Goal: Information Seeking & Learning: Learn about a topic

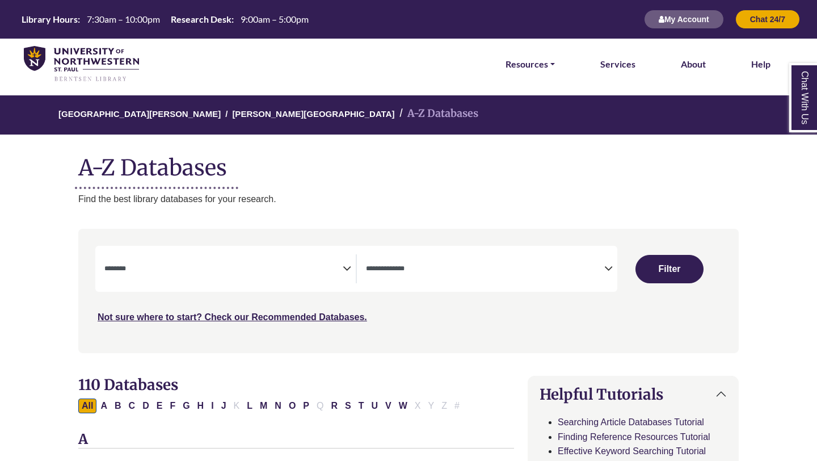
select select "Database Subject Filter"
select select "Database Types Filter"
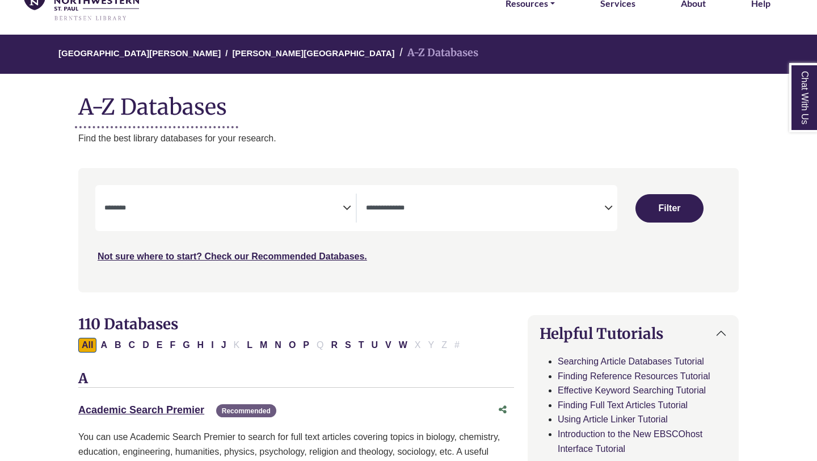
scroll to position [86, 0]
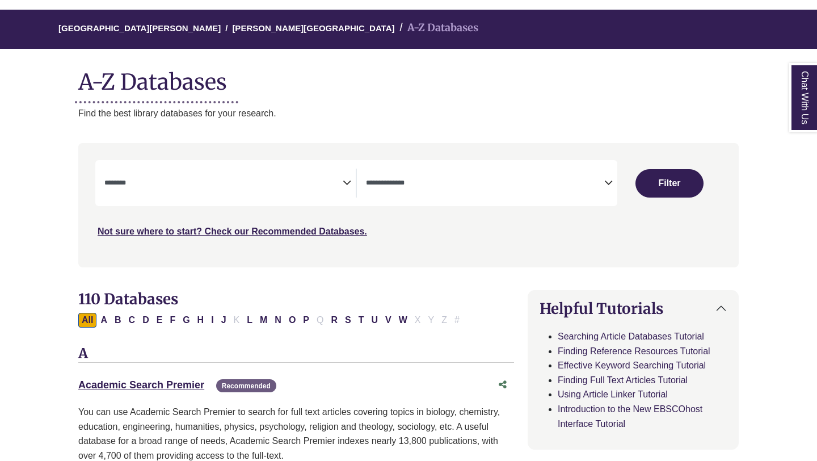
click at [331, 187] on textarea "Search" at bounding box center [223, 183] width 238 height 9
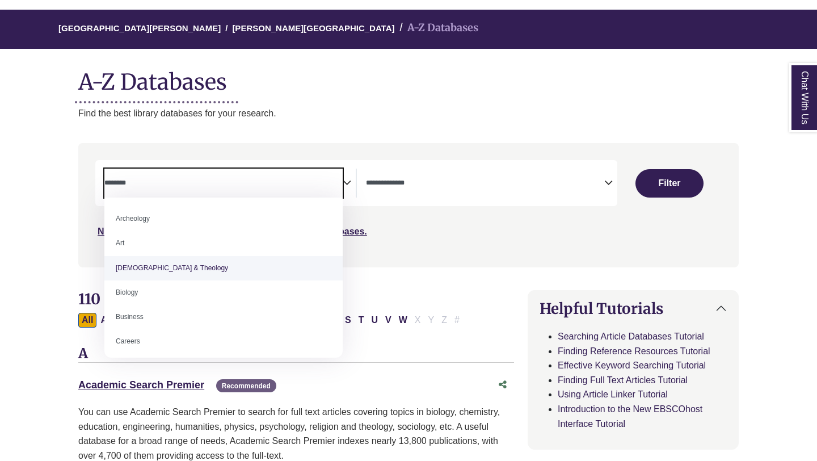
scroll to position [36, 0]
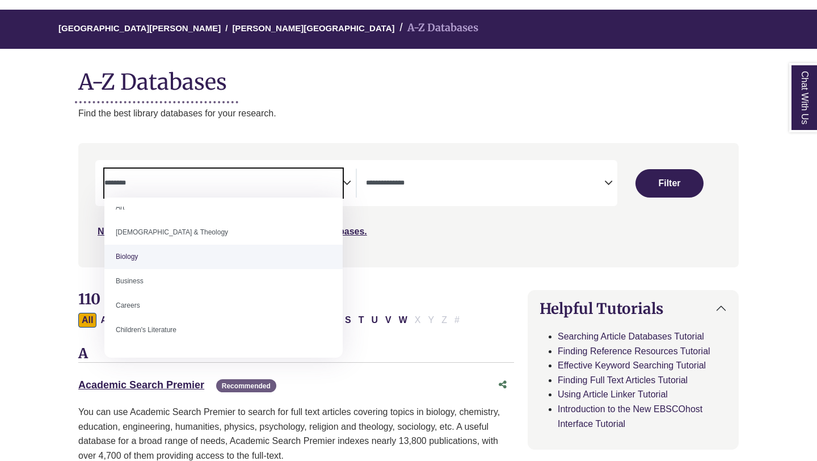
select select "*****"
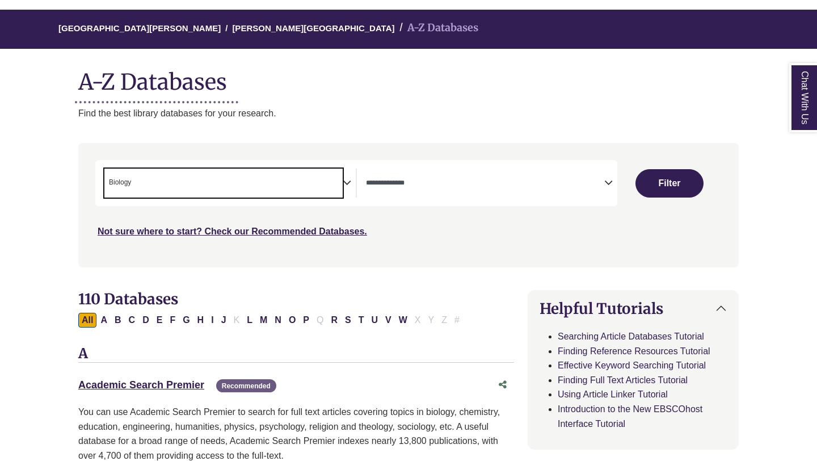
scroll to position [33, 0]
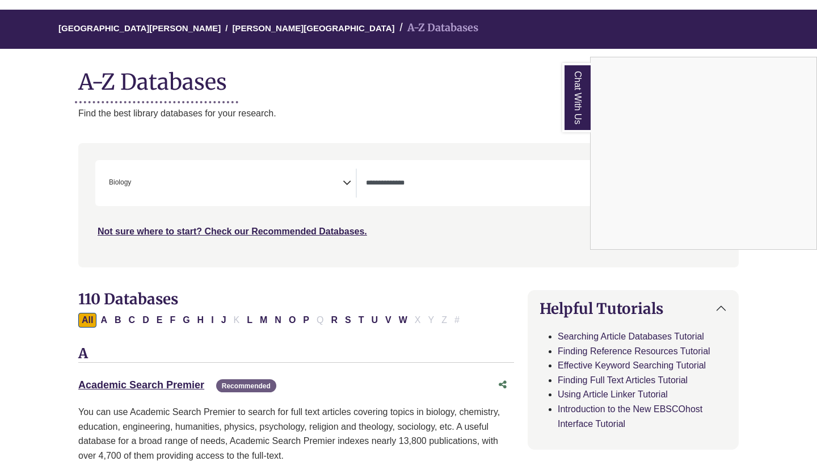
click at [548, 242] on div "Chat With Us" at bounding box center [408, 230] width 817 height 461
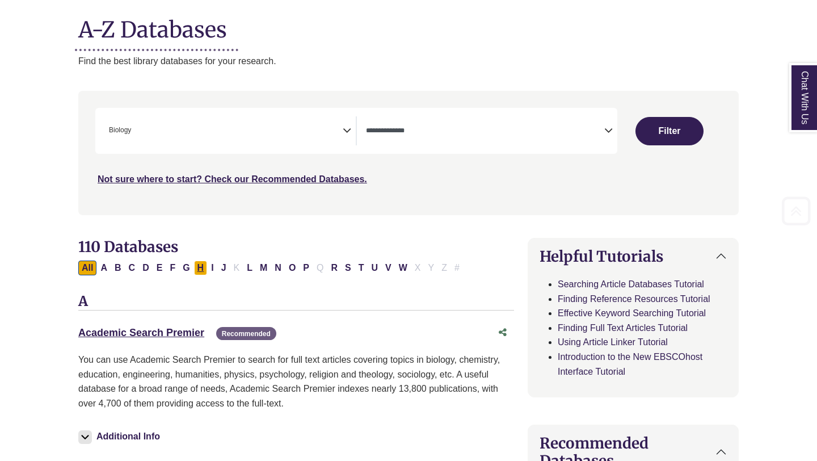
scroll to position [139, 0]
click at [347, 128] on icon "Search filters" at bounding box center [347, 128] width 9 height 17
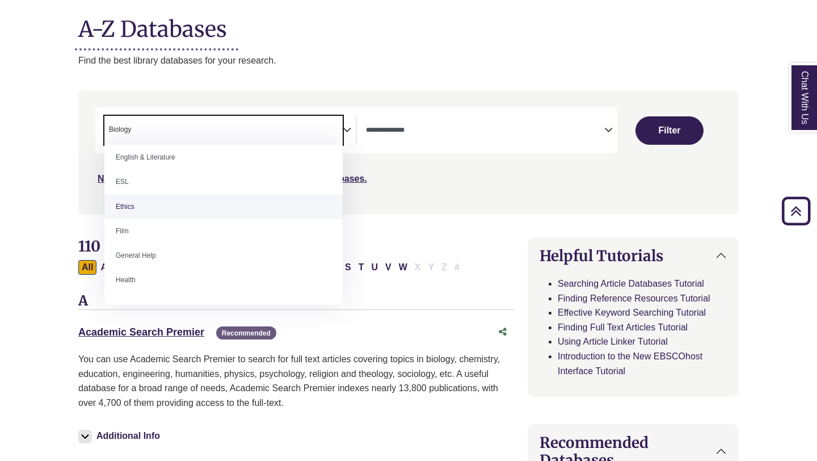
scroll to position [464, 0]
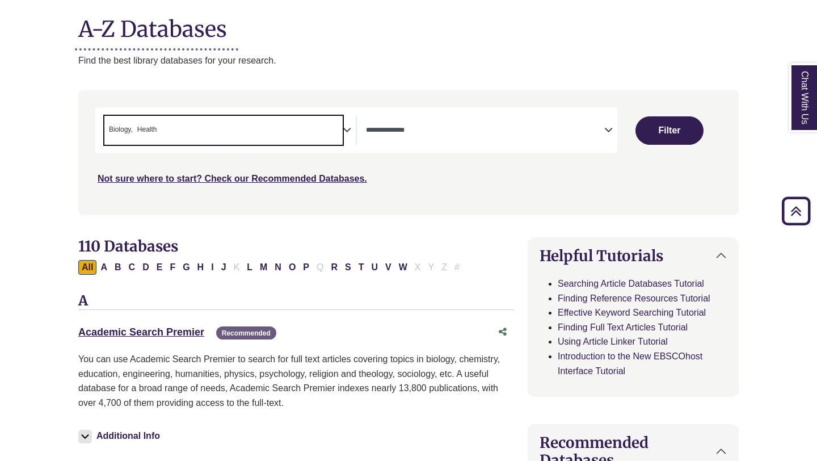
click at [307, 128] on span "× Biology × Health" at bounding box center [223, 130] width 238 height 29
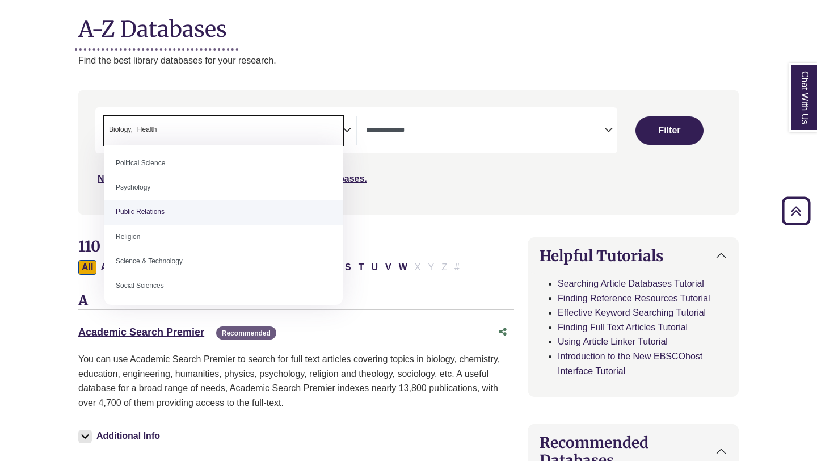
scroll to position [830, 0]
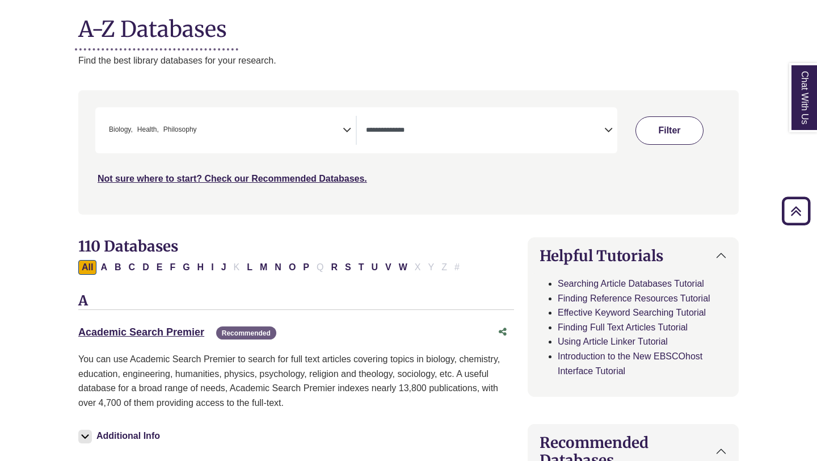
click at [652, 130] on button "Filter" at bounding box center [670, 130] width 68 height 28
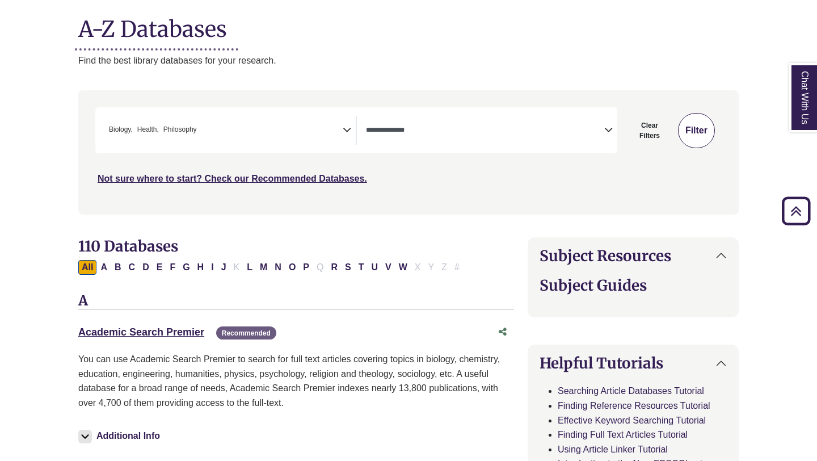
select select "Database Types Filter"
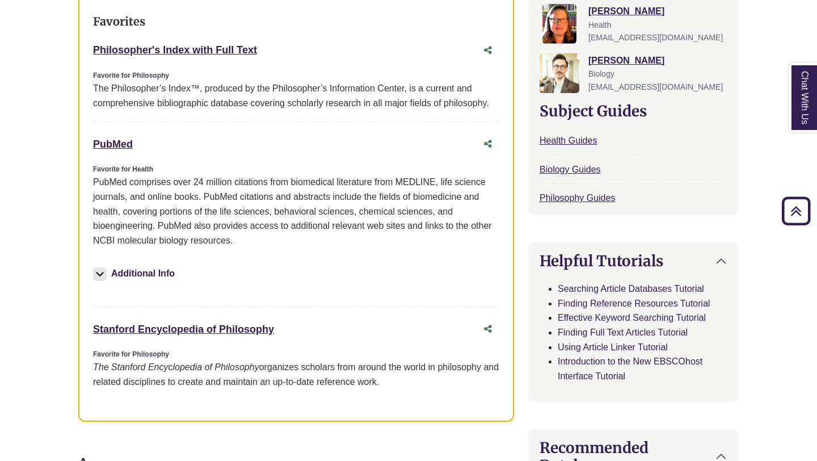
scroll to position [443, 0]
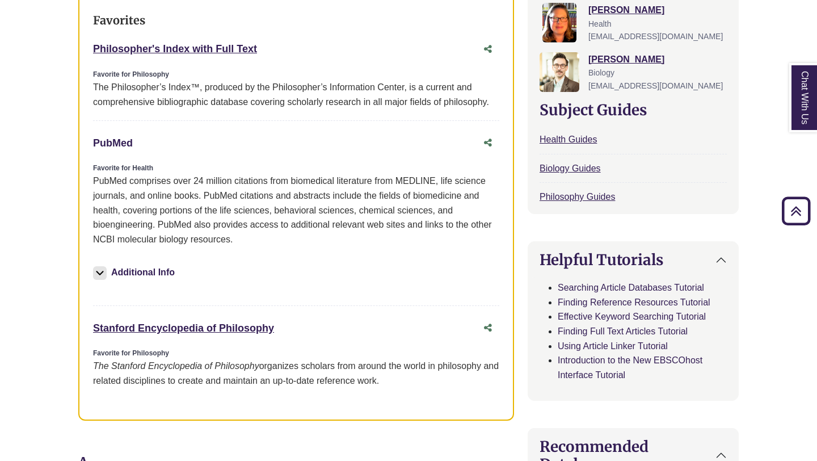
click at [125, 140] on link "PubMed This link opens in a new window" at bounding box center [113, 142] width 40 height 11
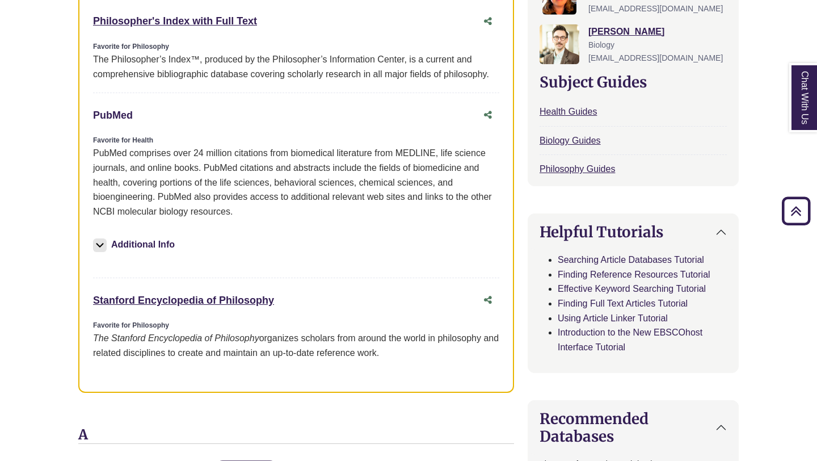
scroll to position [483, 0]
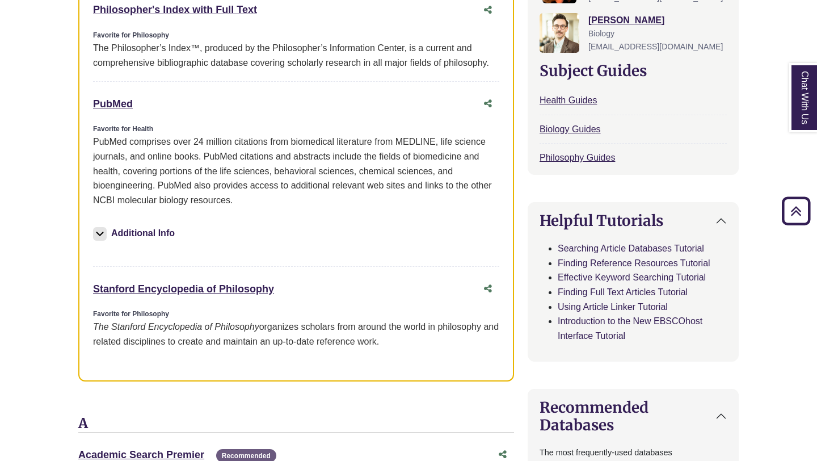
drag, startPoint x: 276, startPoint y: 290, endPoint x: 92, endPoint y: 287, distance: 183.9
click at [92, 287] on div "Favorites Philosopher's Index with Full Text This link opens in a new window Fa…" at bounding box center [296, 167] width 436 height 429
copy link "Stanford Encyclopedia of Philosophy"
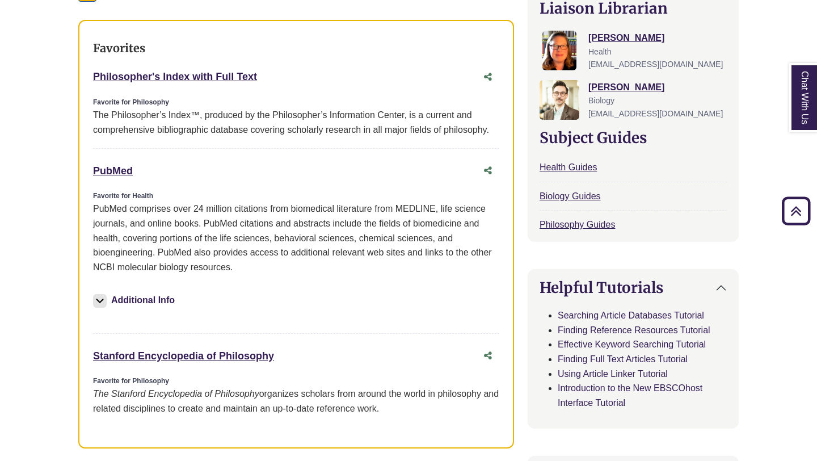
scroll to position [400, 0]
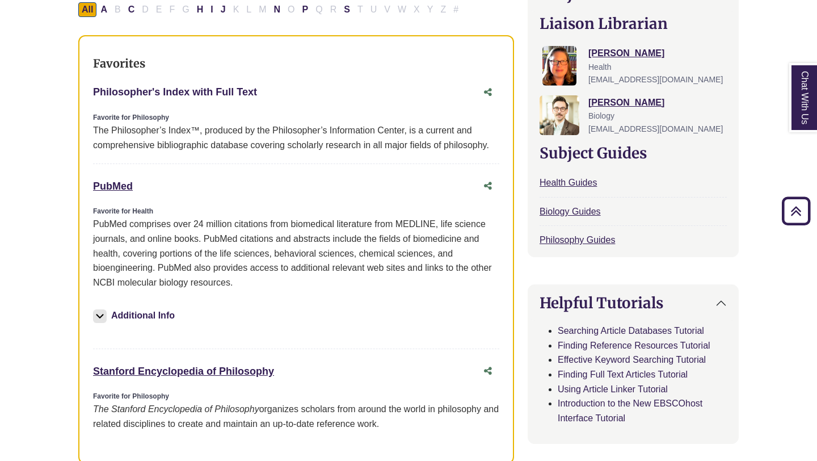
drag, startPoint x: 259, startPoint y: 97, endPoint x: 180, endPoint y: 98, distance: 79.5
click at [180, 98] on div "Philosopher's Index with Full Text This link opens in a new window" at bounding box center [285, 92] width 384 height 16
click at [127, 115] on div "Favorite for Philosophy" at bounding box center [296, 117] width 406 height 11
drag, startPoint x: 92, startPoint y: 93, endPoint x: 262, endPoint y: 95, distance: 169.7
click at [262, 95] on div "Favorites Philosopher's Index with Full Text This link opens in a new window Fa…" at bounding box center [296, 249] width 436 height 429
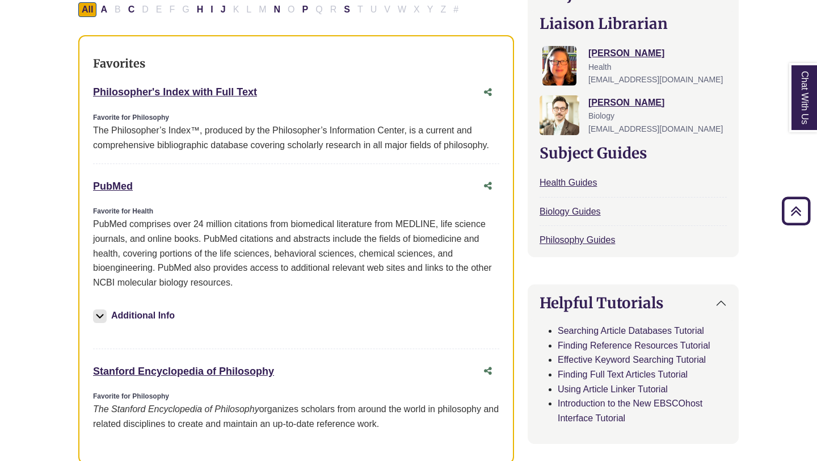
copy link "Philosopher's Index with Full Text"
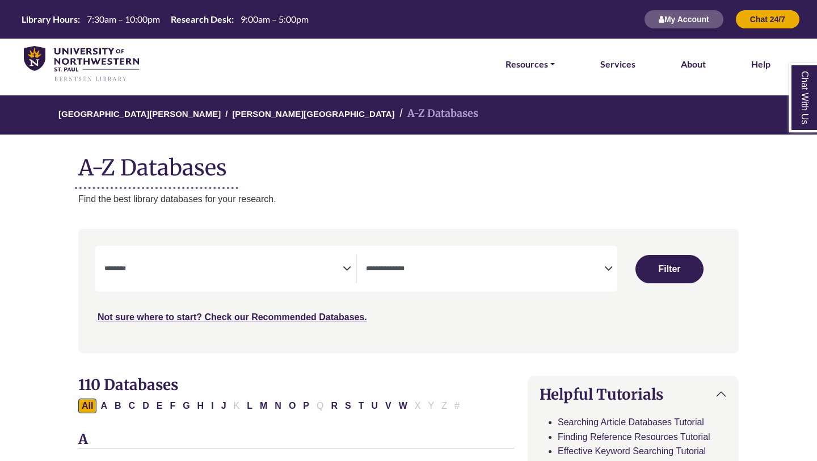
select select "Database Subject Filter"
select select "Database Types Filter"
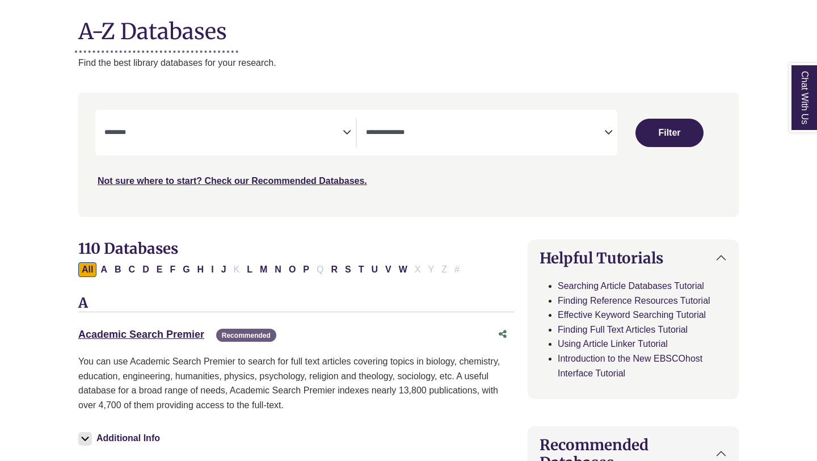
scroll to position [137, 0]
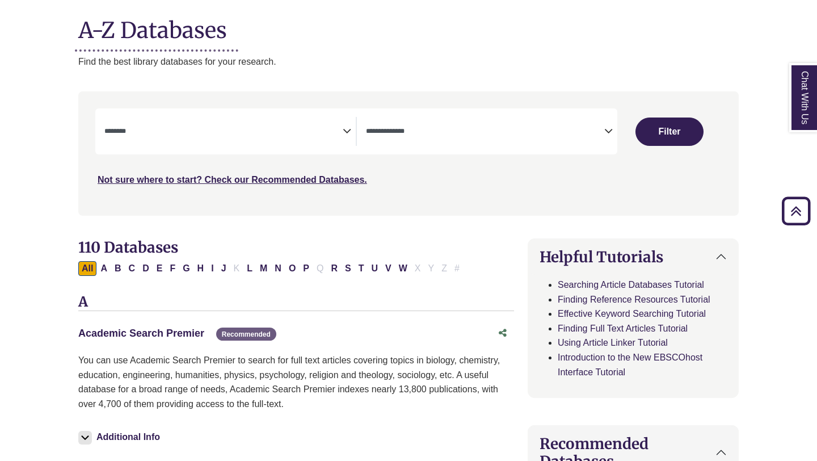
click at [162, 333] on link "Academic Search Premier This link opens in a new window" at bounding box center [141, 333] width 126 height 11
